Goal: Navigation & Orientation: Find specific page/section

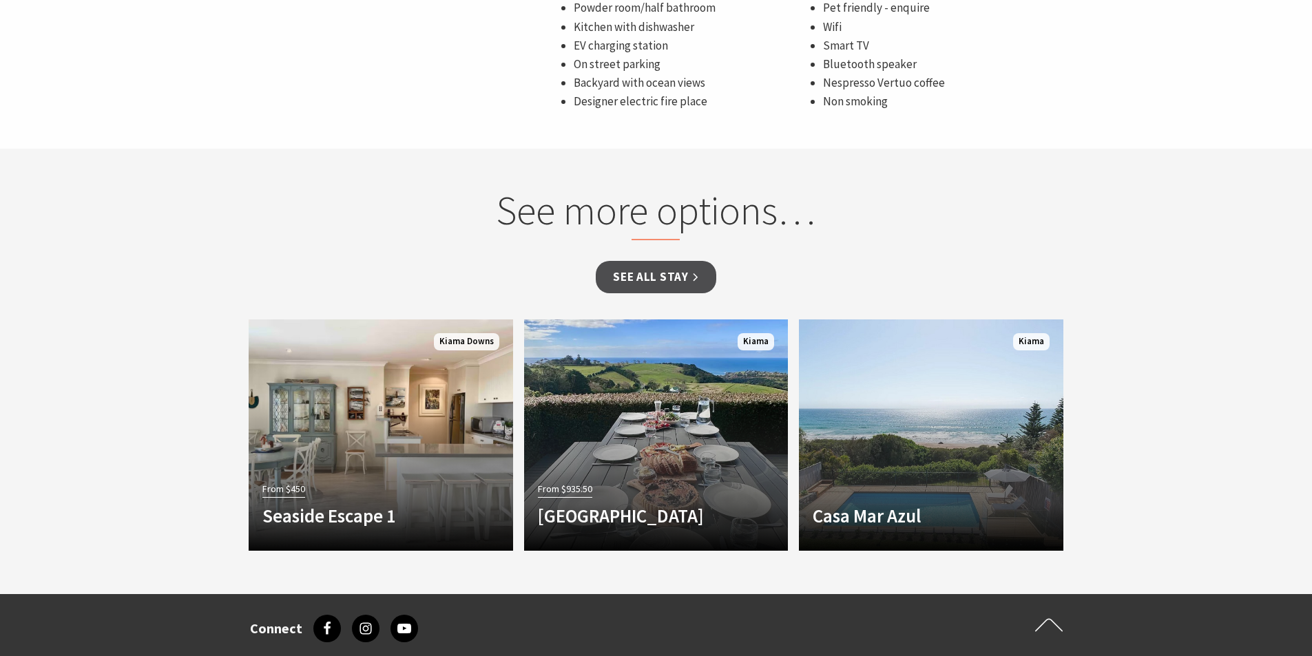
scroll to position [1240, 0]
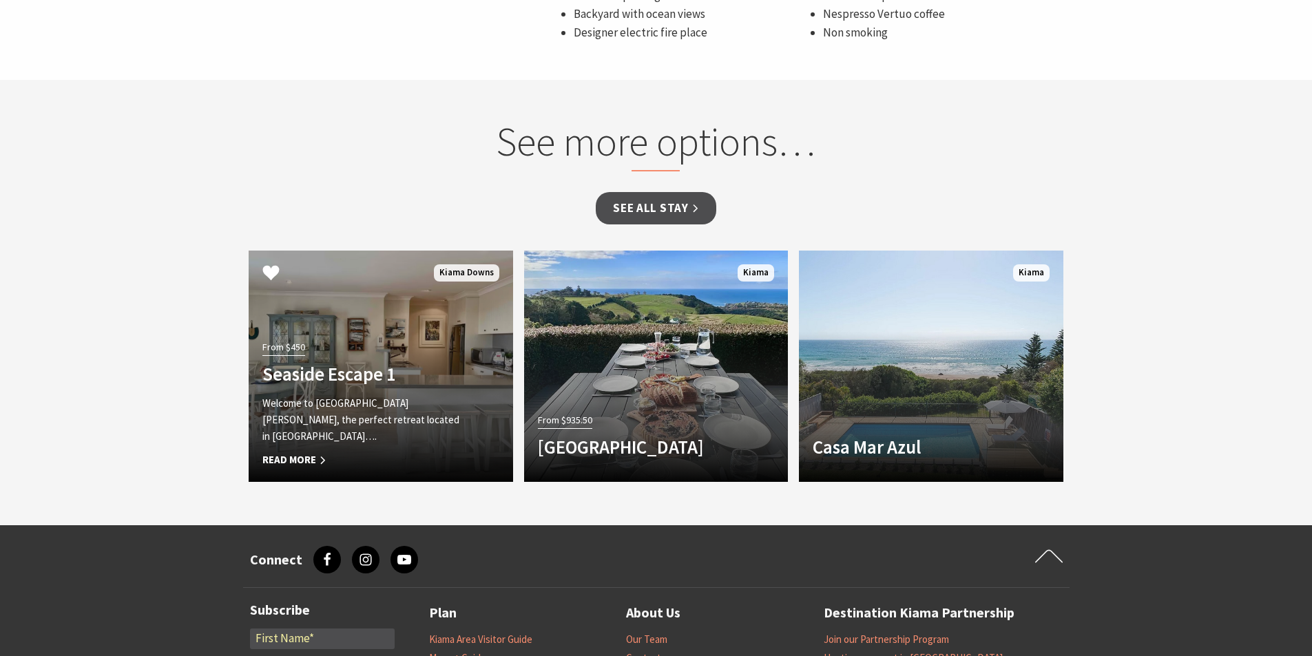
click at [306, 459] on span "Read More" at bounding box center [360, 460] width 197 height 17
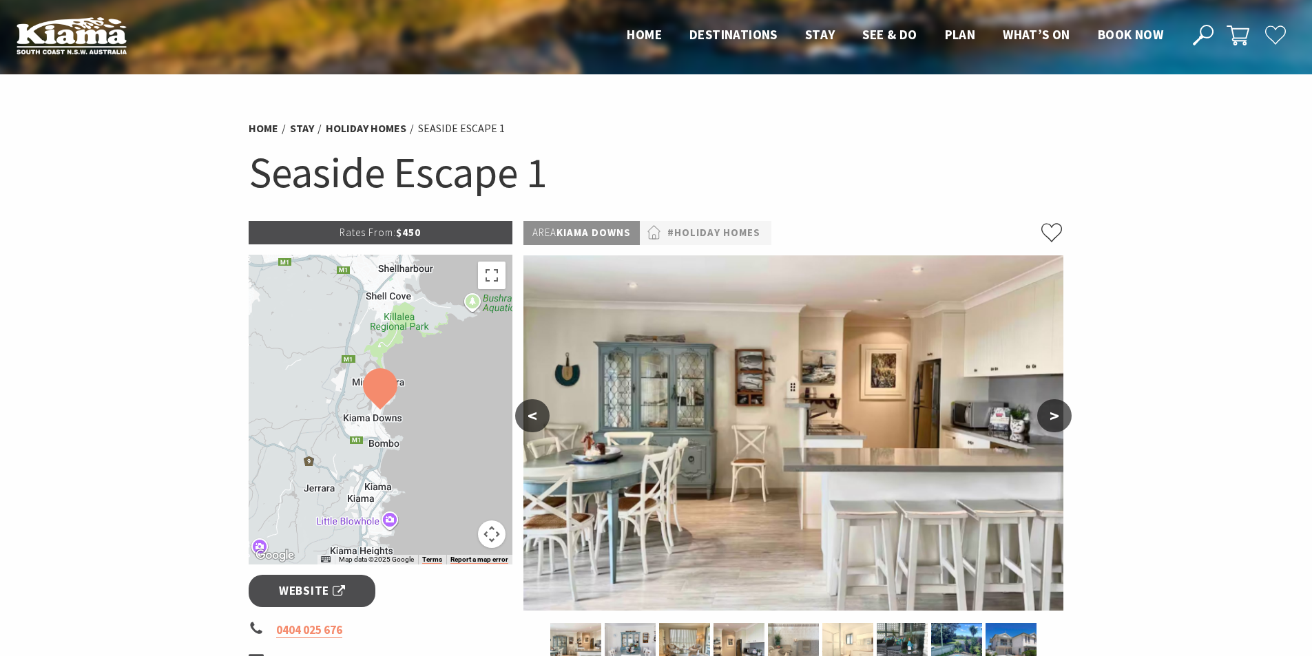
scroll to position [207, 0]
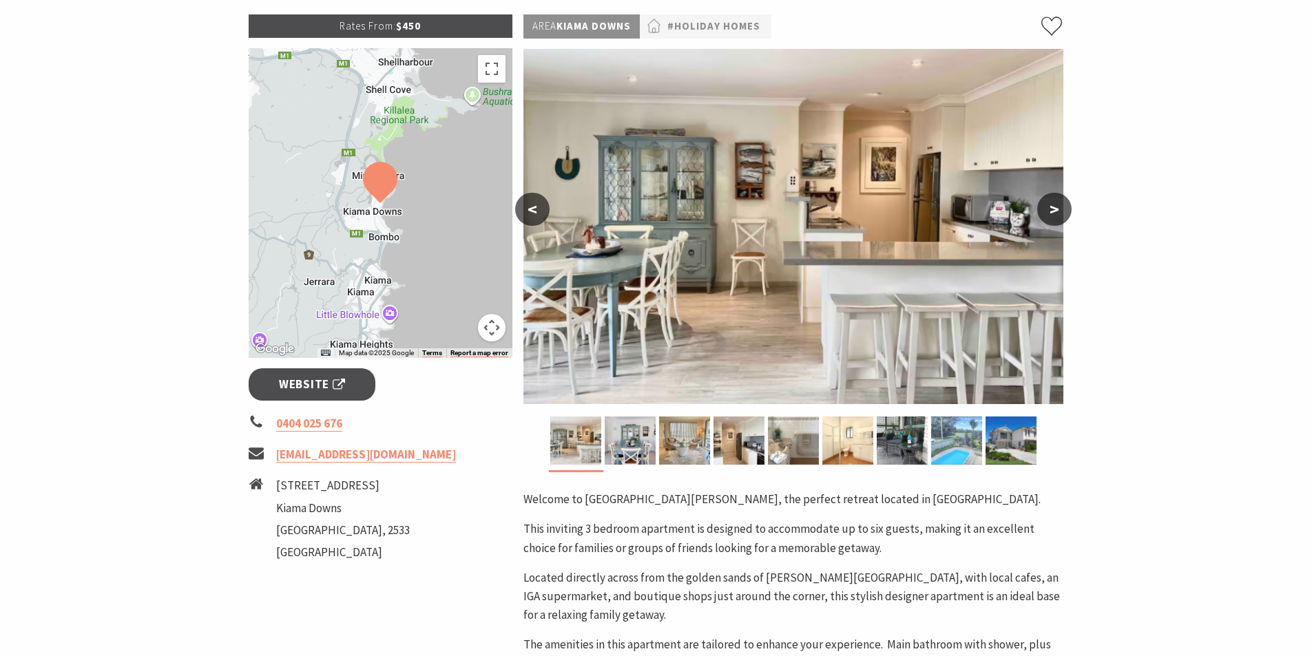
click at [950, 445] on img at bounding box center [956, 441] width 51 height 48
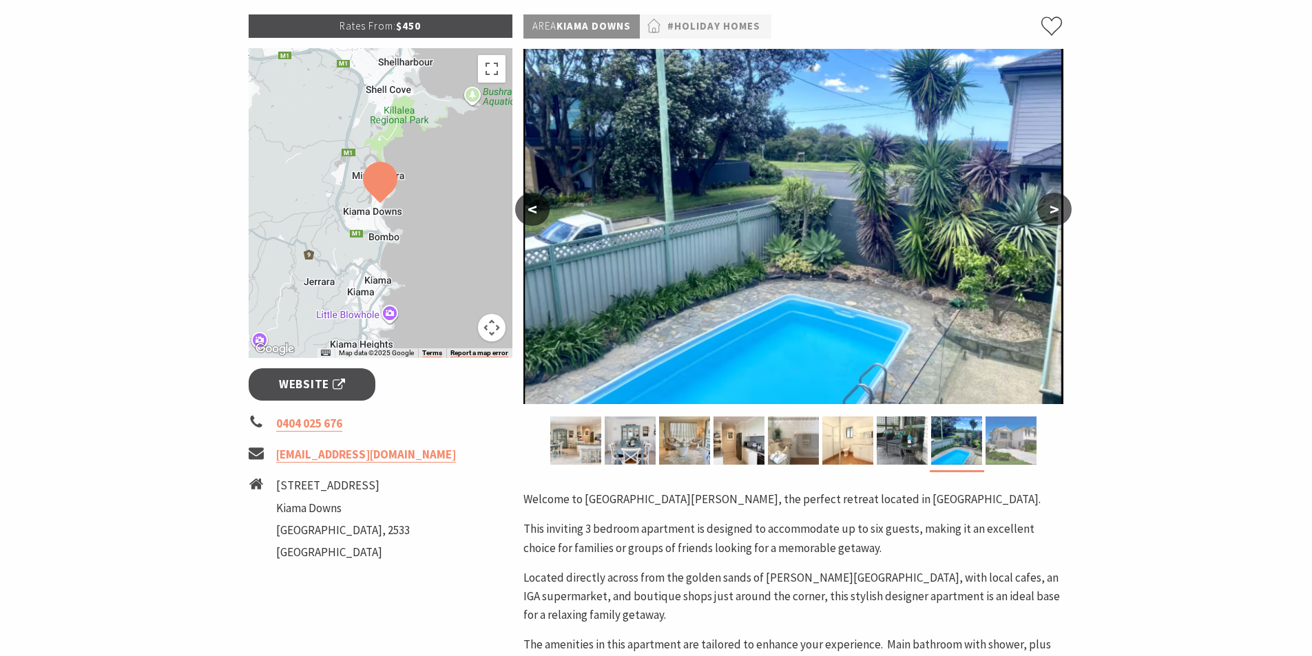
click at [1018, 446] on img at bounding box center [1010, 441] width 51 height 48
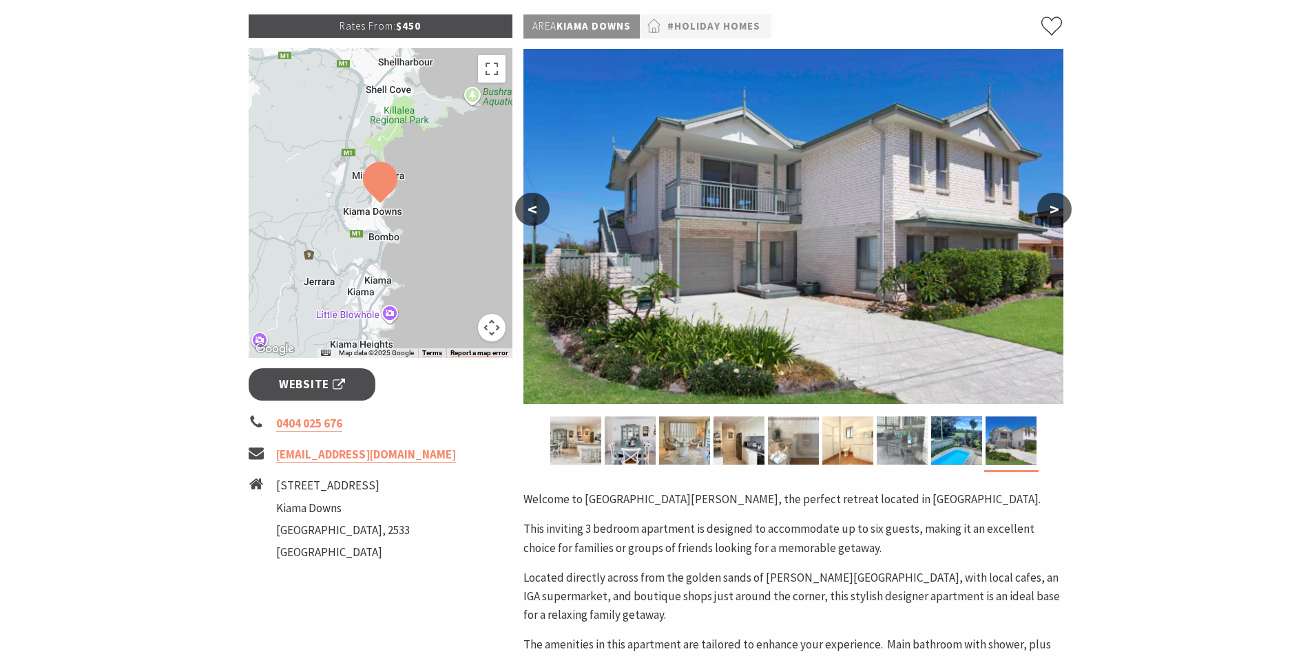
click at [903, 450] on img at bounding box center [902, 441] width 51 height 48
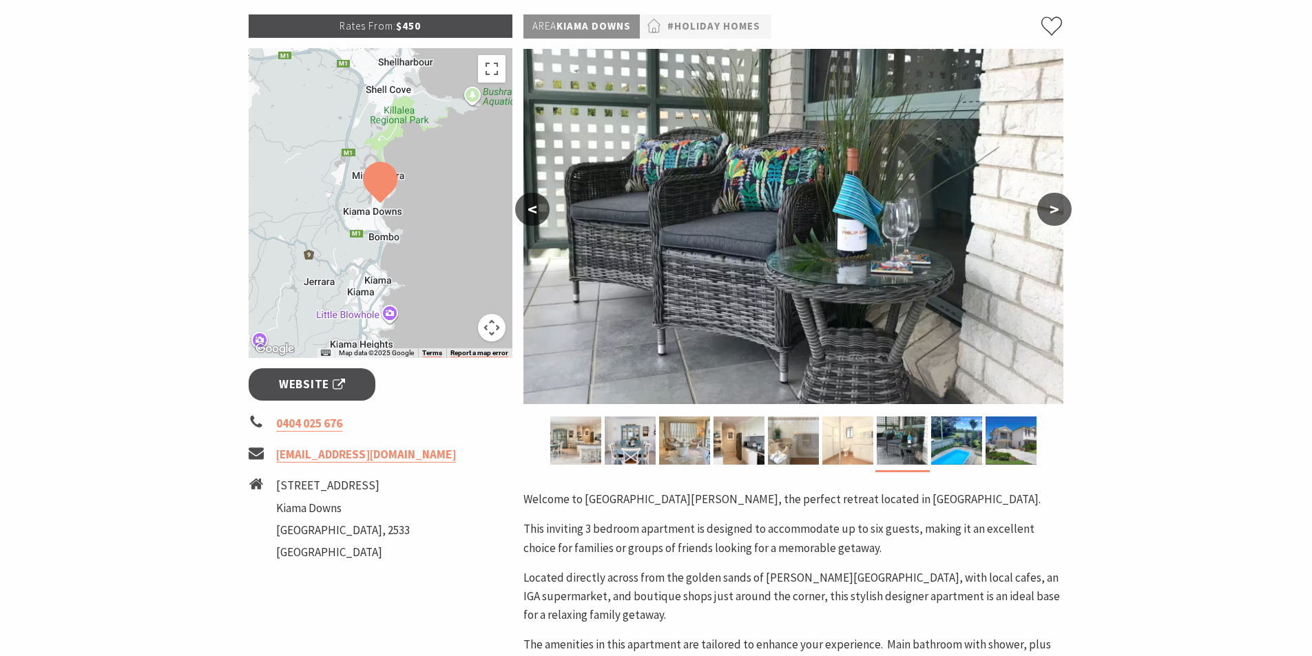
click at [859, 449] on img at bounding box center [847, 441] width 51 height 48
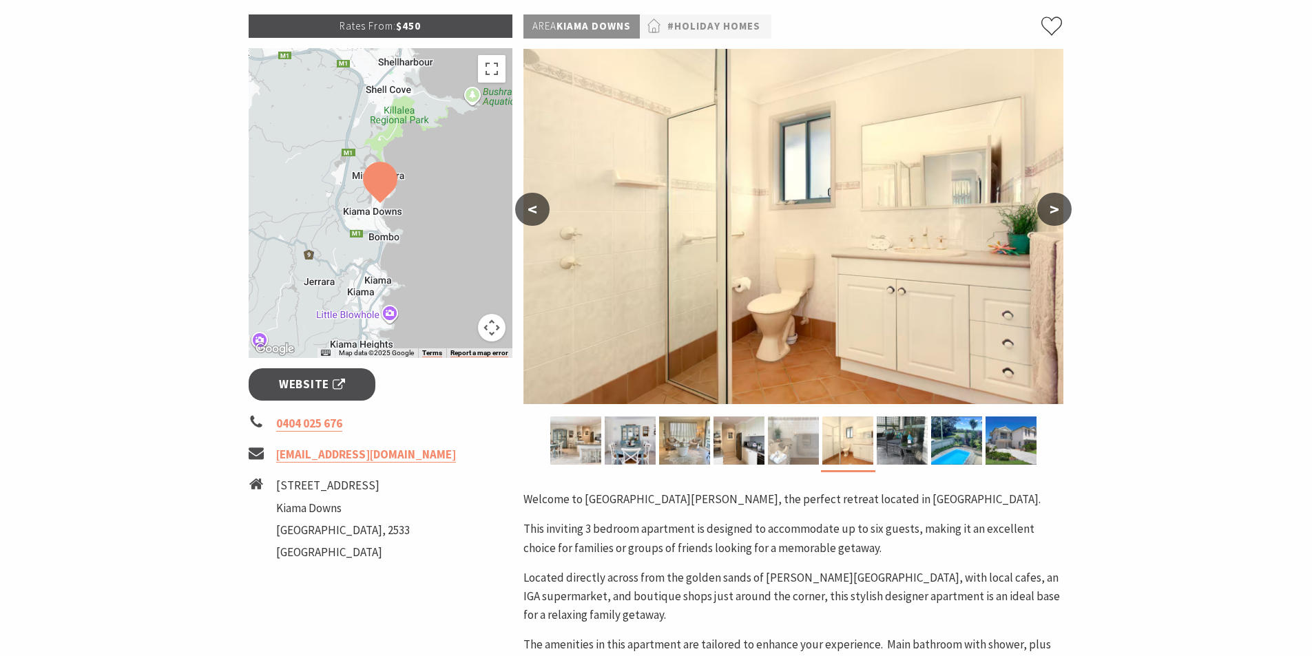
click at [793, 448] on img at bounding box center [793, 441] width 51 height 48
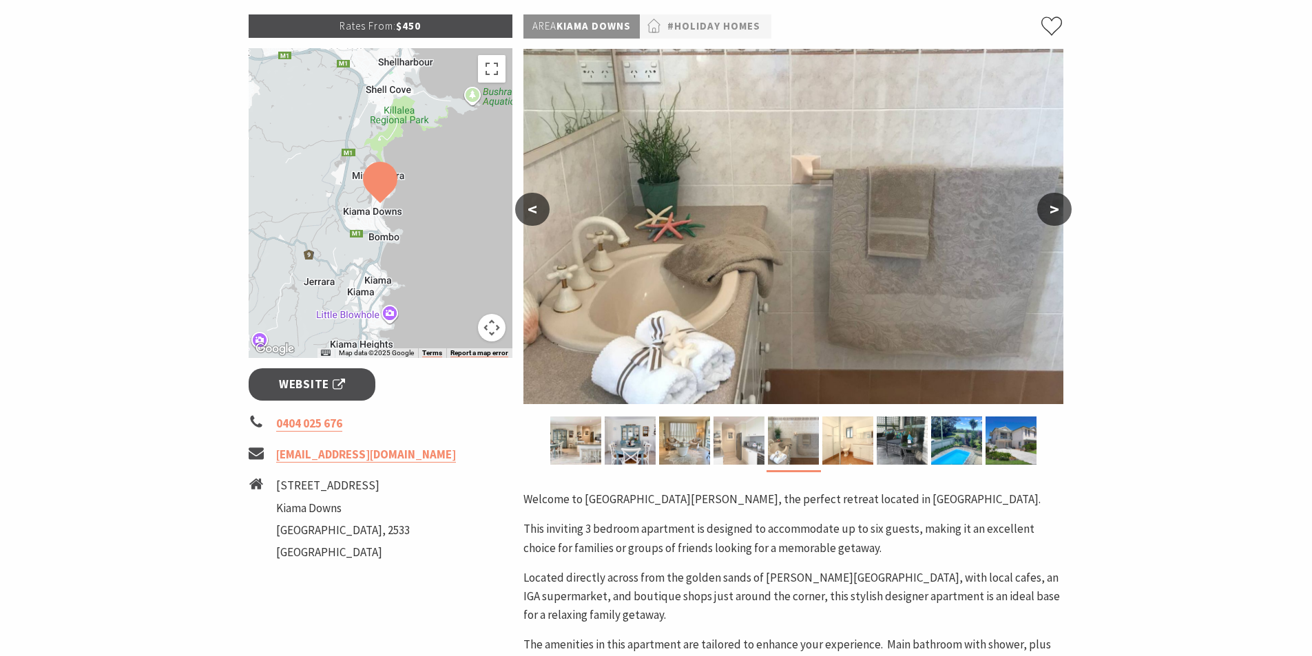
click at [741, 443] on img at bounding box center [738, 441] width 51 height 48
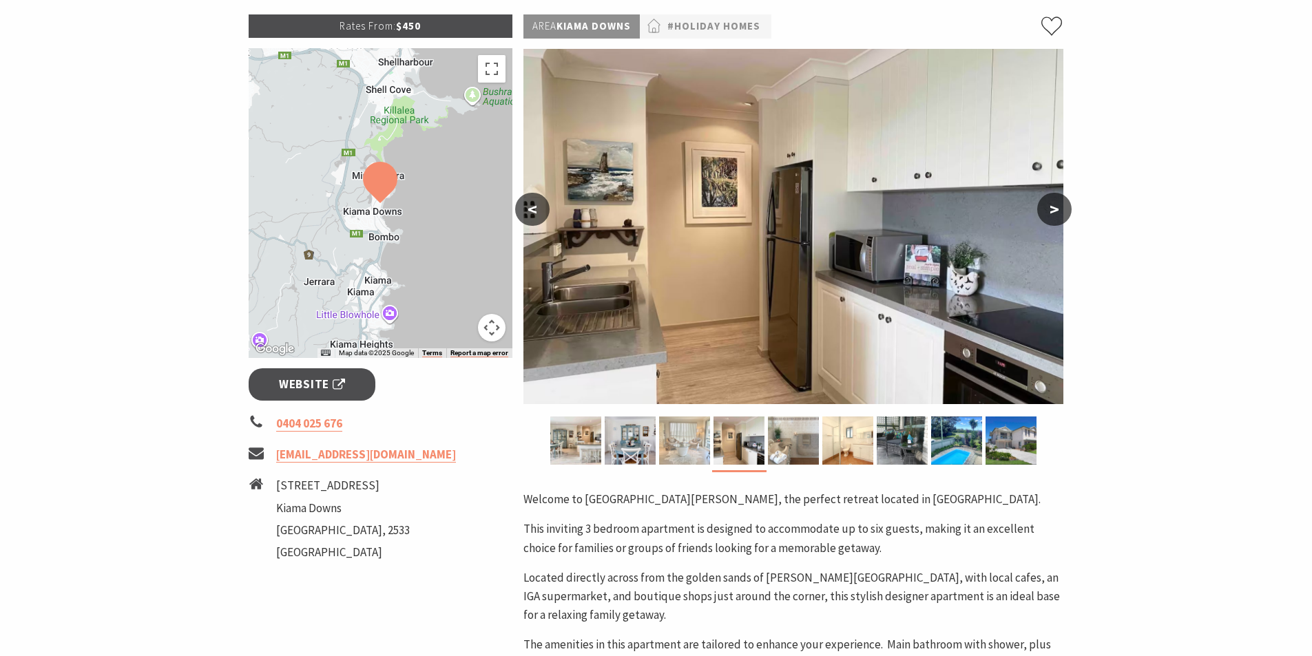
click at [693, 441] on img at bounding box center [684, 441] width 51 height 48
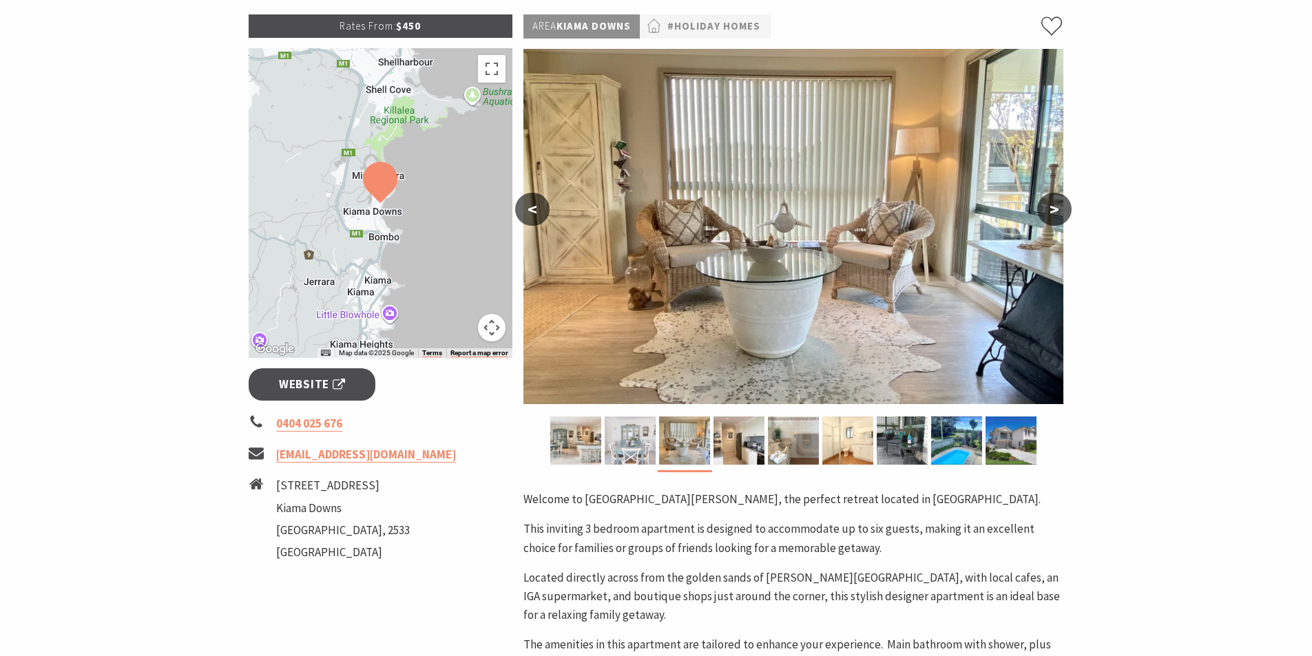
click at [615, 437] on img at bounding box center [630, 441] width 51 height 48
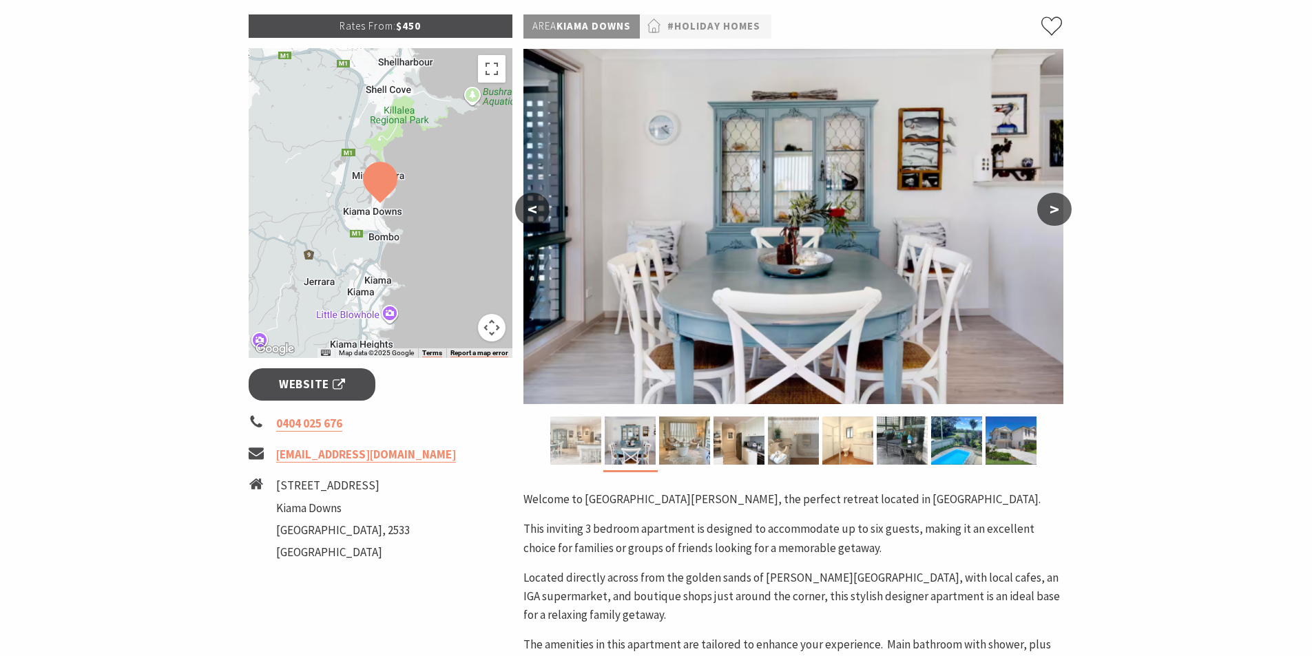
click at [572, 440] on img at bounding box center [575, 441] width 51 height 48
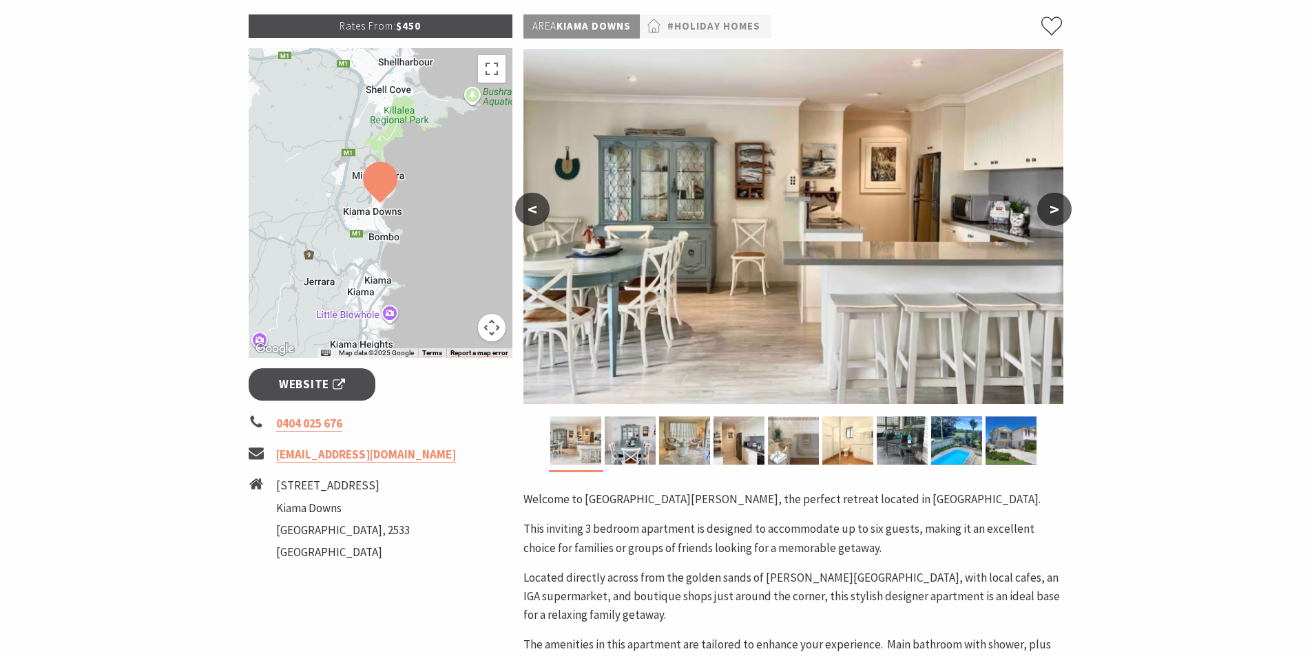
scroll to position [0, 0]
